Goal: Transaction & Acquisition: Purchase product/service

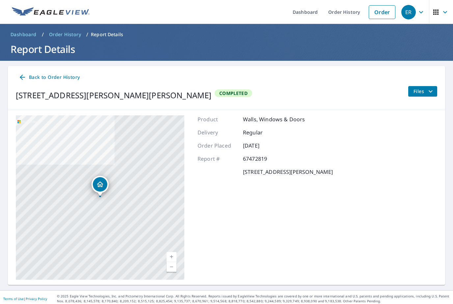
click at [41, 89] on div "[STREET_ADDRESS][PERSON_NAME][PERSON_NAME] Completed" at bounding box center [134, 95] width 236 height 18
click at [40, 89] on div "[STREET_ADDRESS][PERSON_NAME][PERSON_NAME] Completed" at bounding box center [134, 95] width 236 height 18
click at [25, 77] on icon at bounding box center [22, 77] width 5 height 5
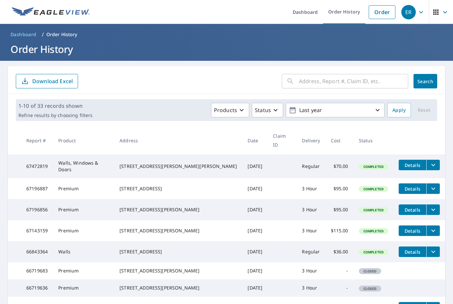
click at [417, 13] on icon "button" at bounding box center [421, 12] width 8 height 8
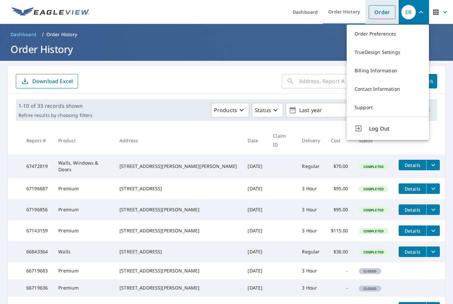
click at [388, 13] on link "Order" at bounding box center [381, 12] width 27 height 14
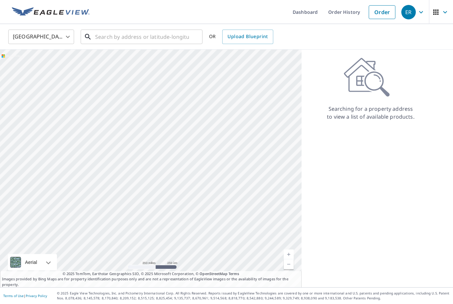
click at [158, 38] on input "text" at bounding box center [142, 37] width 94 height 18
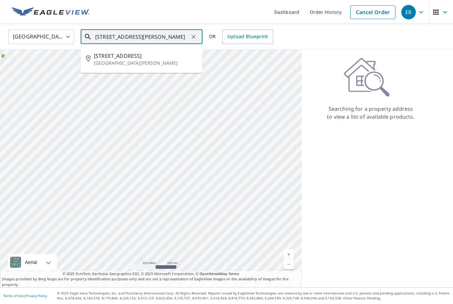
click at [152, 64] on p "[GEOGRAPHIC_DATA][PERSON_NAME]" at bounding box center [145, 63] width 103 height 7
type input "[STREET_ADDRESS][PERSON_NAME]"
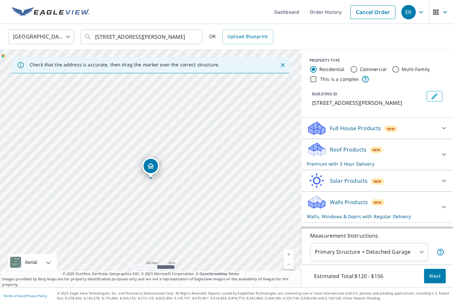
click at [422, 126] on div "Full House Products New" at bounding box center [371, 128] width 129 height 15
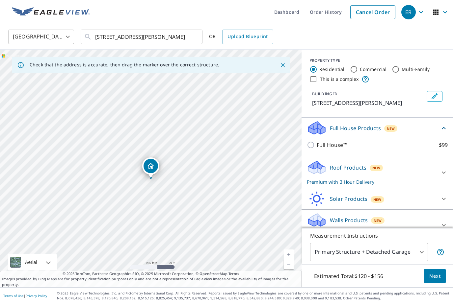
click at [429, 131] on div "Full House Products New" at bounding box center [373, 127] width 133 height 15
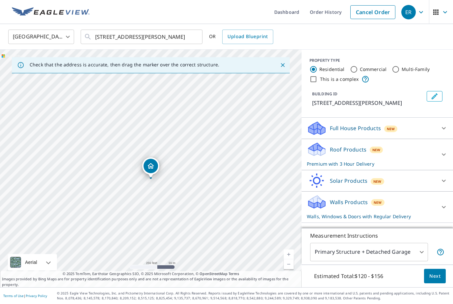
click at [402, 202] on div "Walls Products New Walls, Windows & Doors with Regular Delivery" at bounding box center [371, 207] width 129 height 26
click at [315, 229] on input "Walls, Windows & Doors $70" at bounding box center [312, 229] width 10 height 8
checkbox input "false"
click at [418, 152] on div "Roof Products New Premium with 3 Hour Delivery" at bounding box center [371, 155] width 129 height 26
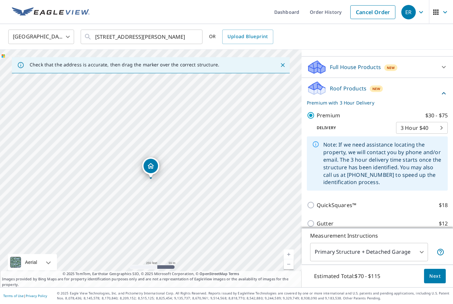
scroll to position [63, 0]
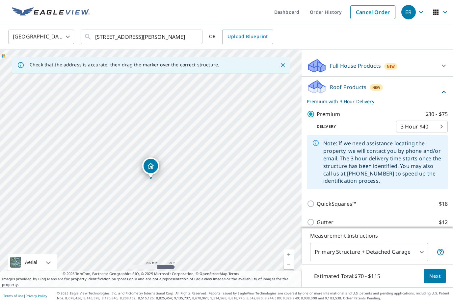
click at [433, 129] on body "ER ER Dashboard Order History Cancel Order ER [GEOGRAPHIC_DATA] [GEOGRAPHIC_DAT…" at bounding box center [226, 152] width 453 height 304
click at [434, 125] on li "3 Hour $40" at bounding box center [422, 127] width 52 height 12
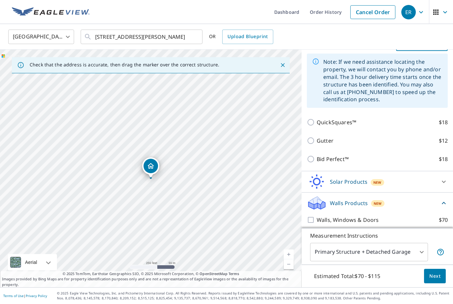
scroll to position [144, 0]
click at [436, 281] on span "Next" at bounding box center [434, 276] width 11 height 8
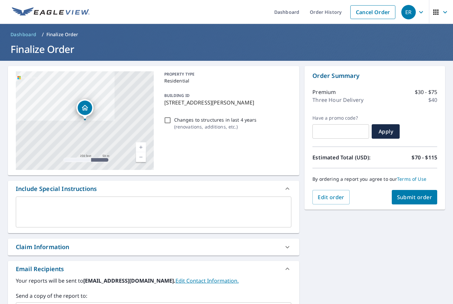
click at [416, 199] on span "Submit order" at bounding box center [414, 197] width 35 height 7
checkbox input "true"
